Goal: Transaction & Acquisition: Purchase product/service

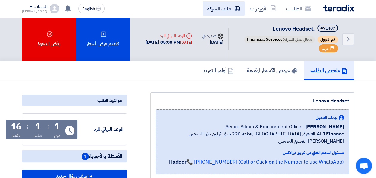
click at [225, 10] on link "ملف الشركة" at bounding box center [223, 8] width 42 height 14
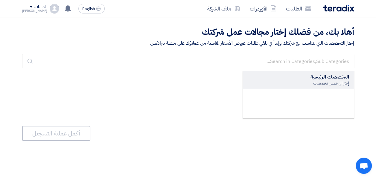
click at [341, 9] on img at bounding box center [338, 8] width 31 height 7
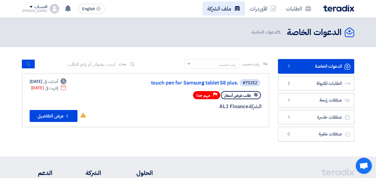
click at [216, 6] on link "ملف الشركة" at bounding box center [223, 8] width 42 height 14
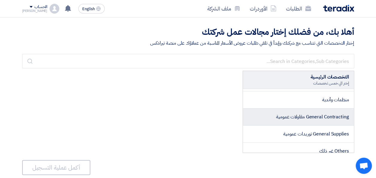
scroll to position [1021, 0]
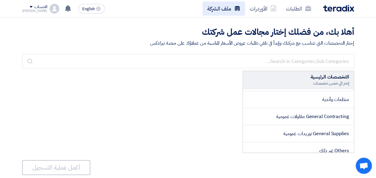
click at [227, 11] on link "ملف الشركة" at bounding box center [223, 8] width 42 height 14
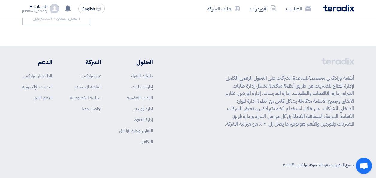
scroll to position [154, 0]
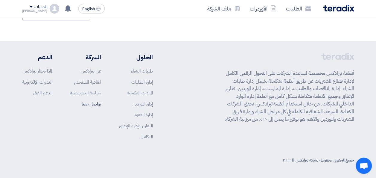
click at [91, 103] on link "تواصل معنا" at bounding box center [91, 103] width 19 height 7
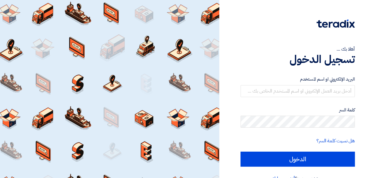
scroll to position [14, 0]
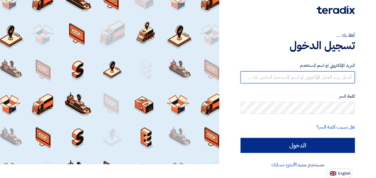
type input "abdelrahman.Gamal@itps-eg.com"
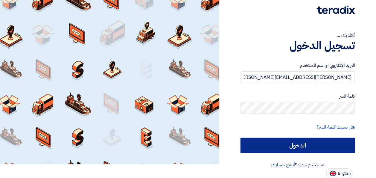
click at [303, 141] on input "الدخول" at bounding box center [297, 145] width 114 height 15
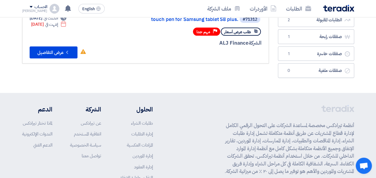
scroll to position [114, 0]
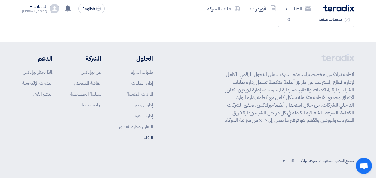
click at [144, 136] on link "التكامل" at bounding box center [147, 137] width 12 height 7
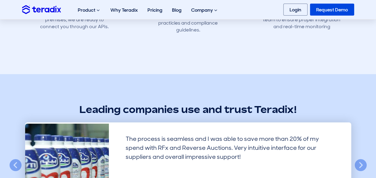
scroll to position [449, 0]
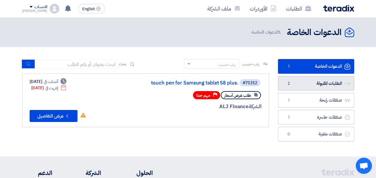
click at [319, 83] on link "الطلبات المقبولة الطلبات المقبولة 2" at bounding box center [316, 83] width 76 height 15
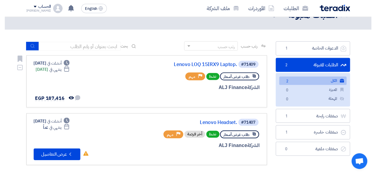
scroll to position [30, 0]
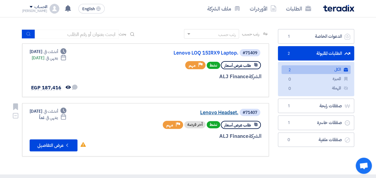
click at [214, 111] on link "Lenovo Headset." at bounding box center [179, 112] width 120 height 5
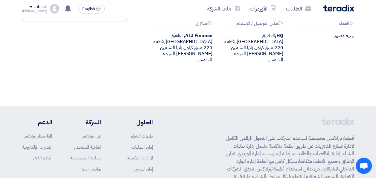
scroll to position [299, 0]
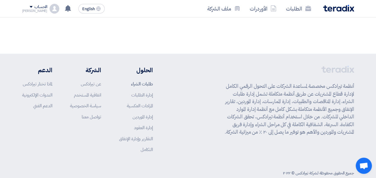
click at [146, 80] on link "طلبات الشراء" at bounding box center [142, 83] width 22 height 7
click at [141, 91] on link "إدارة الطلبات" at bounding box center [142, 94] width 22 height 7
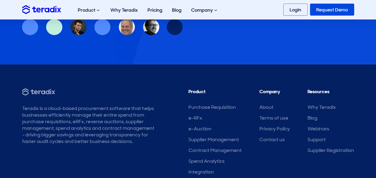
scroll to position [1956, 0]
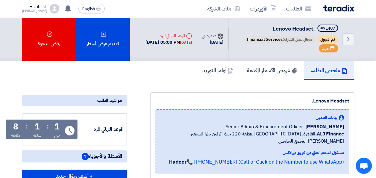
click at [332, 8] on img at bounding box center [338, 8] width 31 height 7
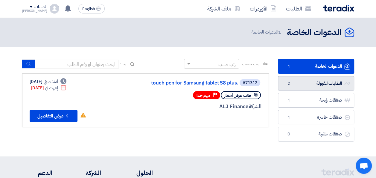
click at [312, 85] on link "الطلبات المقبولة الطلبات المقبولة 2" at bounding box center [316, 83] width 76 height 15
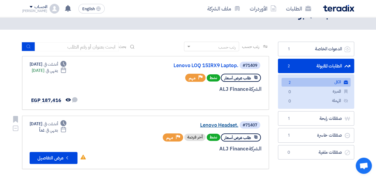
scroll to position [30, 0]
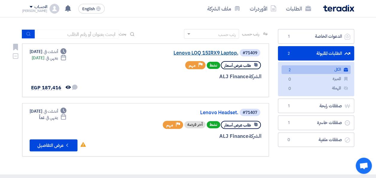
click at [220, 52] on link "Lenovo LOQ 15IRX9 Laptop." at bounding box center [179, 52] width 120 height 5
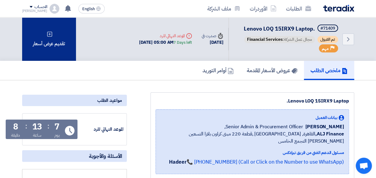
click at [44, 43] on div "تقديم عرض أسعار" at bounding box center [49, 38] width 54 height 43
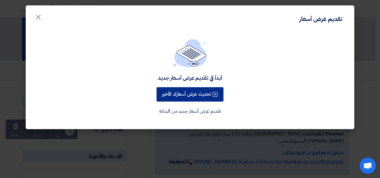
click at [184, 97] on button "تحديث عرض أسعارك الأخير" at bounding box center [190, 94] width 67 height 14
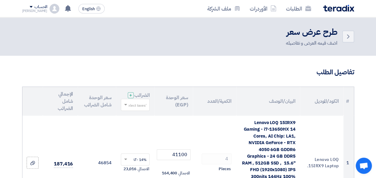
click at [341, 8] on img at bounding box center [338, 8] width 31 height 7
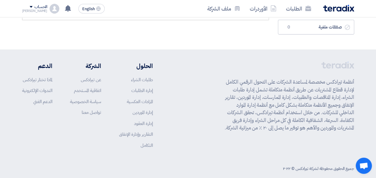
scroll to position [114, 0]
